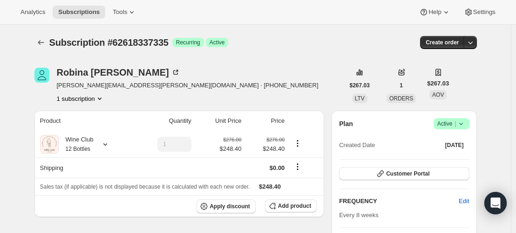
click at [457, 126] on span "Active |" at bounding box center [452, 123] width 28 height 9
click at [441, 161] on span "Cancel subscription" at bounding box center [454, 157] width 53 height 7
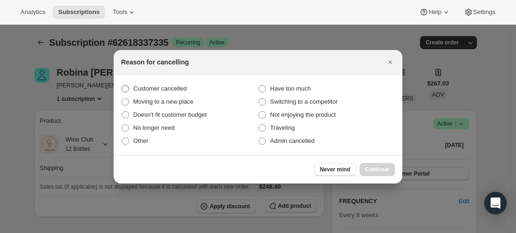
click at [173, 90] on span "Customer cancelled" at bounding box center [160, 88] width 54 height 7
click at [122, 85] on input "Customer cancelled" at bounding box center [122, 85] width 0 height 0
radio input "true"
click at [367, 170] on span "Continue" at bounding box center [377, 168] width 24 height 7
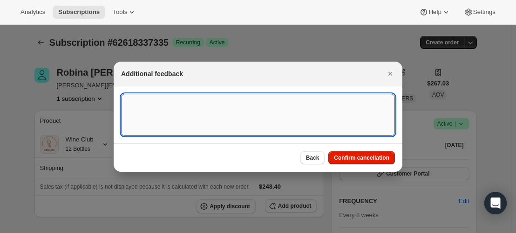
click at [346, 122] on textarea ":r2f:" at bounding box center [258, 115] width 274 height 42
type textarea "d"
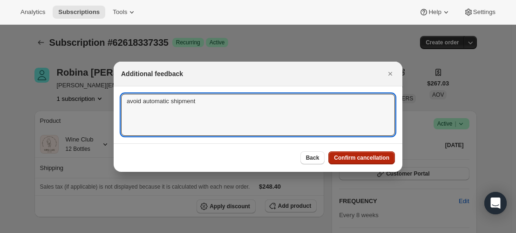
type textarea "avoid automatic shipment"
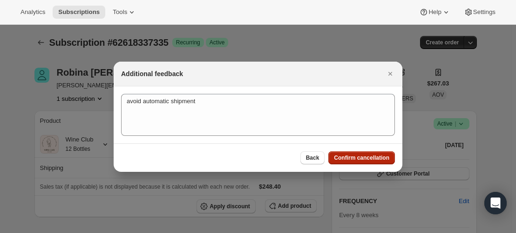
drag, startPoint x: 381, startPoint y: 163, endPoint x: 377, endPoint y: 158, distance: 6.3
click at [377, 158] on button "Confirm cancellation" at bounding box center [362, 157] width 67 height 13
